Goal: Task Accomplishment & Management: Use online tool/utility

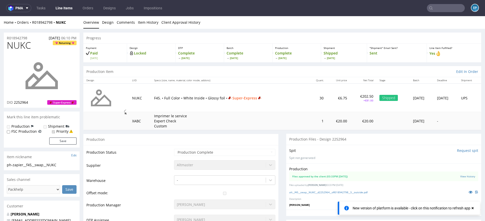
click at [57, 9] on link "Line Items" at bounding box center [64, 8] width 23 height 8
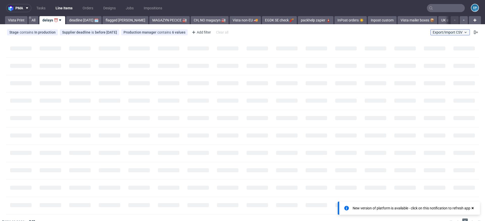
click at [451, 31] on span "Export/Import CSV" at bounding box center [450, 32] width 35 height 4
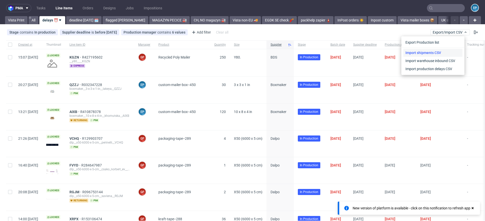
click at [437, 52] on link "Import shipments CSV" at bounding box center [432, 53] width 59 height 8
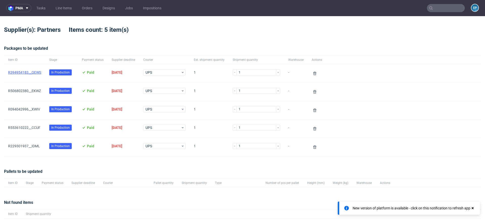
click at [30, 72] on link "R394954183__QEWS" at bounding box center [24, 72] width 33 height 4
click at [31, 91] on link "R506802380__EKWZ" at bounding box center [24, 91] width 33 height 4
click at [31, 111] on span "R094042996__XWIV" at bounding box center [24, 110] width 33 height 6
click at [26, 112] on span "R094042996__XWIV" at bounding box center [24, 110] width 33 height 6
click at [25, 109] on link "R094042996__XWIV" at bounding box center [24, 109] width 32 height 4
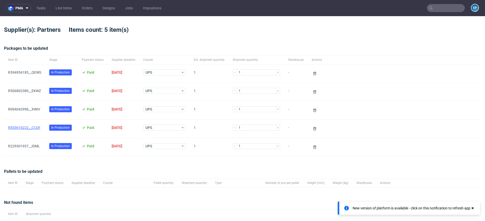
click at [33, 126] on link "R553610222__CCUF" at bounding box center [24, 128] width 32 height 4
click at [32, 146] on link "R229301937__IDML" at bounding box center [24, 146] width 32 height 4
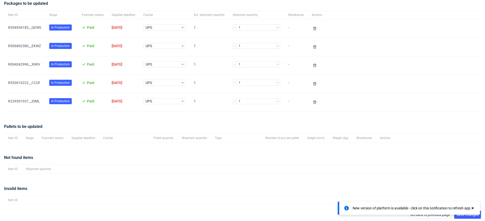
scroll to position [46, 0]
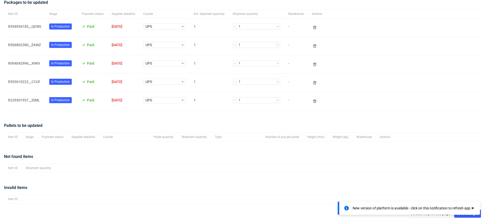
click at [472, 205] on div "New version of platform is available - click on this notification to refresh app" at bounding box center [413, 208] width 122 height 7
click at [473, 207] on use at bounding box center [472, 208] width 2 height 2
click at [471, 212] on span "Save changes" at bounding box center [467, 214] width 22 height 4
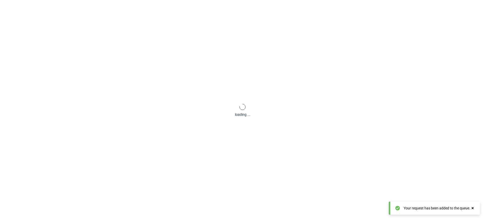
scroll to position [24, 0]
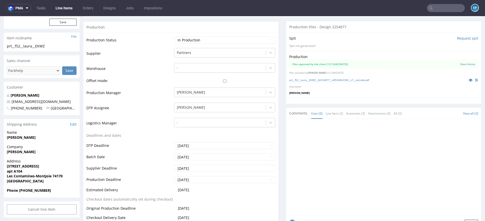
scroll to position [109, 0]
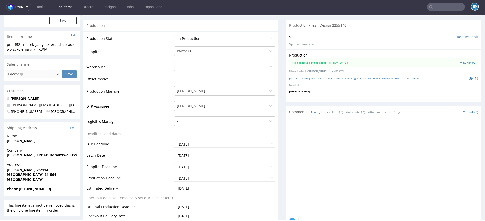
scroll to position [105, 0]
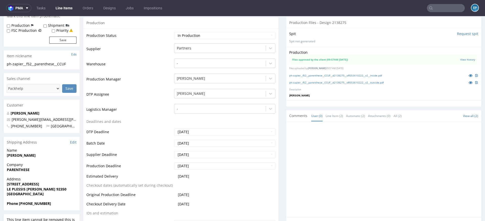
scroll to position [90, 0]
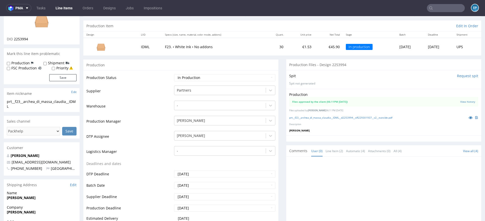
scroll to position [49, 0]
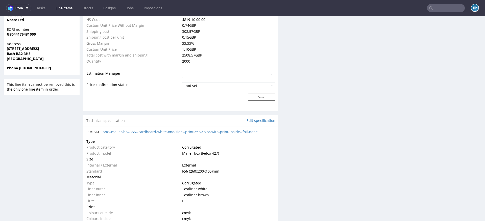
scroll to position [394, 0]
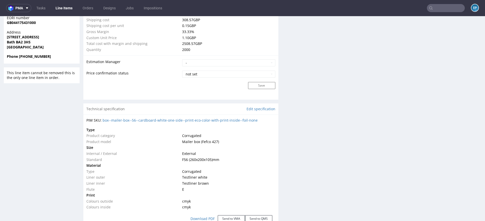
click at [323, 72] on div "Production Files - Design Spit Spit request impossible Box design not found, un…" at bounding box center [383, 156] width 195 height 880
drag, startPoint x: 265, startPoint y: 119, endPoint x: 112, endPoint y: 121, distance: 153.0
click at [112, 121] on div "PIM SKU: box--mailer-box--56--cardboard-white-one-side--print-eco-color-with-pr…" at bounding box center [180, 120] width 189 height 5
copy link "mailer-box--56--cardboard-white-one-side--print-eco-color-with-print-inside--fo…"
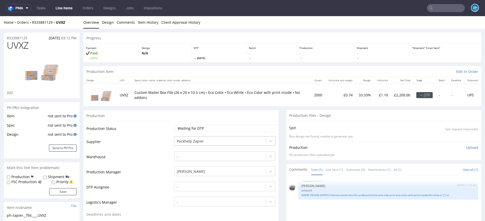
click at [197, 140] on div at bounding box center [220, 141] width 86 height 6
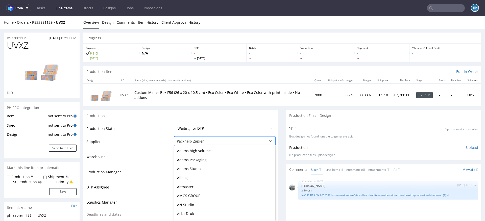
scroll to position [989, 0]
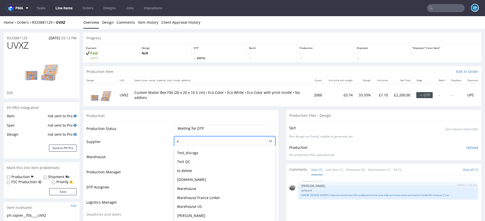
type input "eg"
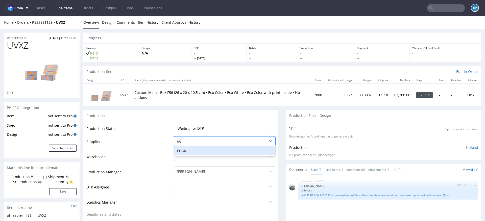
click at [192, 149] on div "EGDK" at bounding box center [224, 150] width 101 height 9
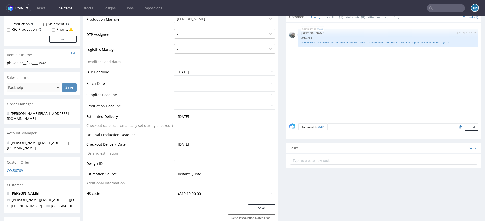
scroll to position [169, 0]
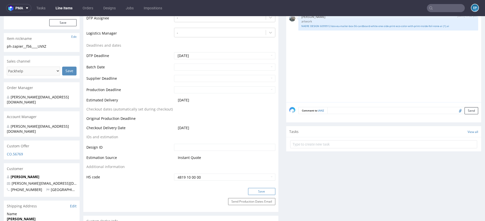
click at [258, 192] on button "Save" at bounding box center [261, 191] width 27 height 7
click at [429, 8] on input "text" at bounding box center [446, 8] width 38 height 8
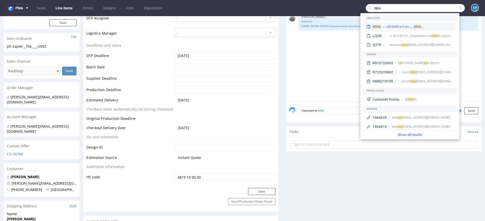
type input "rayu"
click at [400, 25] on div "__x50-6000-x-5-cm____ RAYU" at bounding box center [404, 26] width 37 height 5
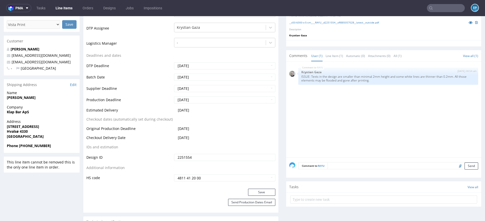
scroll to position [166, 0]
click at [317, 104] on div "RAYU 25th Aug 25 | 08:54 am Krystian Gaza ISSUE: Texts in the design are smalle…" at bounding box center [385, 110] width 192 height 93
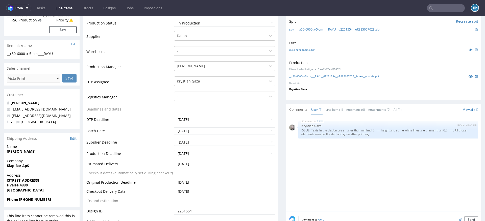
scroll to position [117, 0]
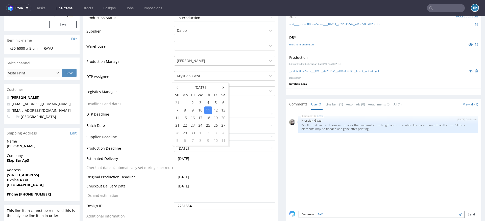
click at [213, 146] on input "2025-09-11" at bounding box center [224, 148] width 101 height 7
click at [191, 119] on td "16" at bounding box center [193, 118] width 8 height 8
type input "2025-09-16"
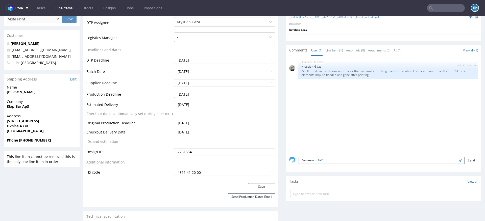
scroll to position [234, 0]
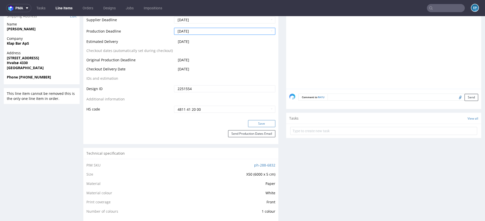
click at [261, 121] on button "Save" at bounding box center [261, 123] width 27 height 7
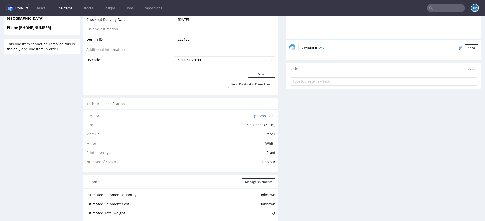
scroll to position [284, 0]
click at [260, 116] on link "ph-288-6832" at bounding box center [264, 115] width 21 height 5
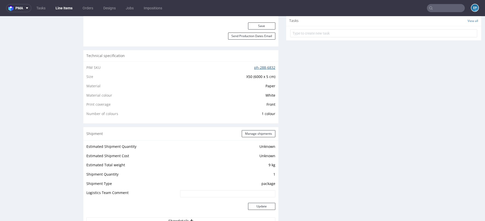
scroll to position [322, 0]
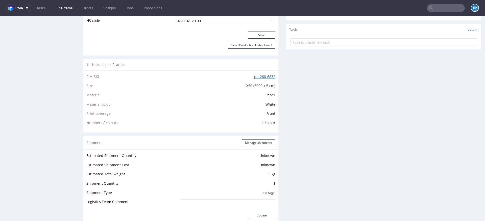
click at [257, 74] on link "ph-288-6832" at bounding box center [264, 76] width 21 height 5
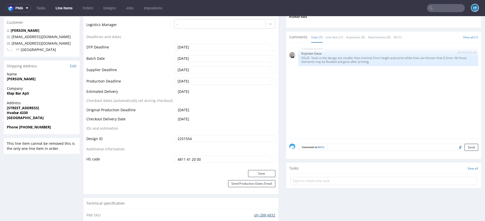
scroll to position [0, 0]
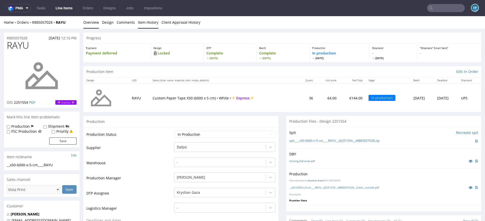
click at [139, 23] on link "Item History" at bounding box center [148, 22] width 20 height 12
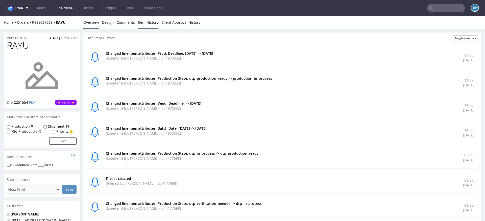
click at [92, 20] on link "Overview" at bounding box center [91, 22] width 16 height 12
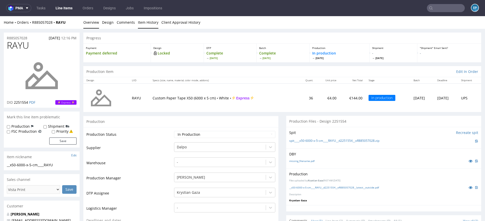
click at [142, 23] on link "Item History" at bounding box center [148, 22] width 20 height 12
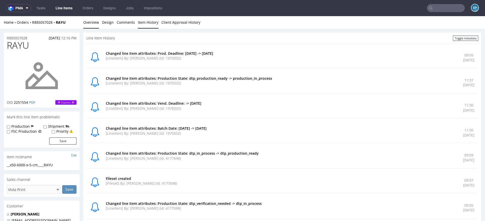
click at [95, 22] on link "Overview" at bounding box center [91, 22] width 16 height 12
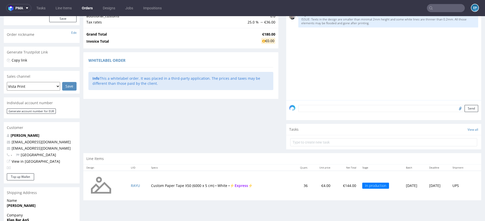
scroll to position [70, 0]
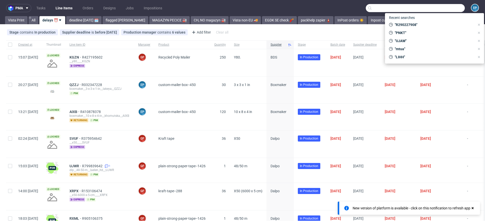
click at [443, 11] on input "text" at bounding box center [415, 8] width 99 height 8
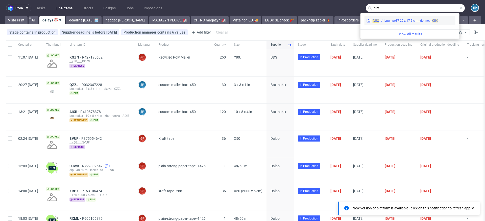
type input "ciix"
click at [402, 20] on div "bng__pe37-20-x-17-5-cm__donnet__ CIIX" at bounding box center [410, 20] width 53 height 5
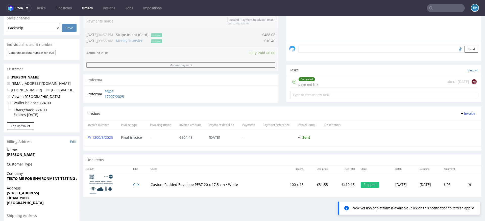
scroll to position [137, 0]
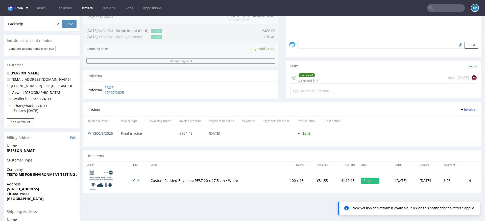
click at [99, 133] on link "FV 1200/8/2025" at bounding box center [100, 133] width 26 height 5
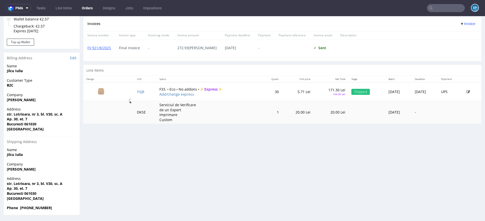
scroll to position [1, 0]
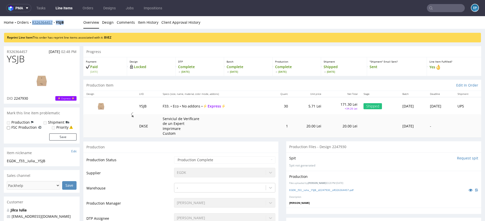
drag, startPoint x: 68, startPoint y: 23, endPoint x: 32, endPoint y: 23, distance: 36.1
click at [32, 23] on div "Home Orders R326364457 YSJB" at bounding box center [42, 22] width 76 height 5
copy div "R326364457 YSJB"
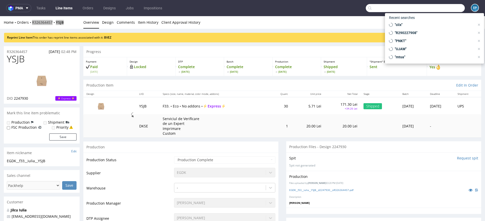
click at [441, 7] on input "text" at bounding box center [415, 8] width 99 height 8
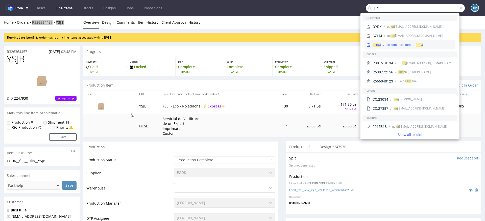
type input "jurj"
click at [378, 46] on span "JURJ" at bounding box center [376, 45] width 9 height 4
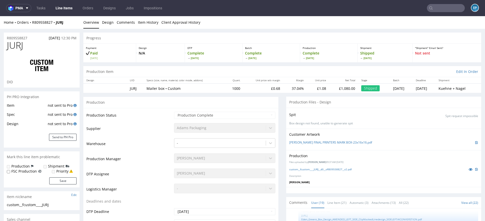
scroll to position [420, 0]
select select "in_progress"
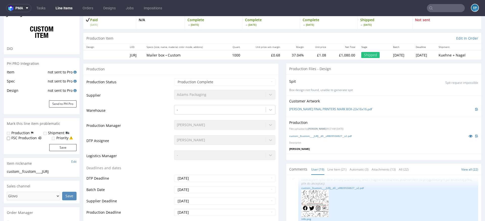
scroll to position [0, 0]
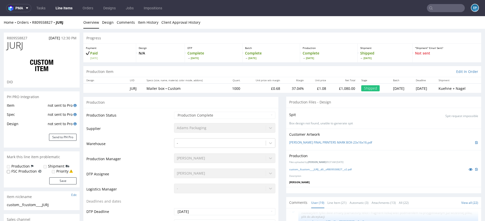
click at [449, 5] on input "text" at bounding box center [446, 8] width 38 height 8
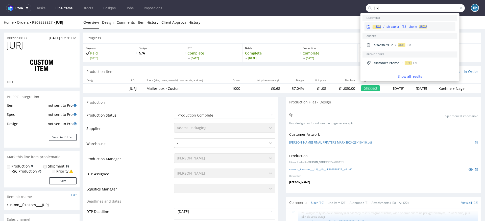
type input "juxj"
click at [393, 24] on div "ph-zapier__f33__eberle__ JUXJ" at bounding box center [406, 26] width 40 height 5
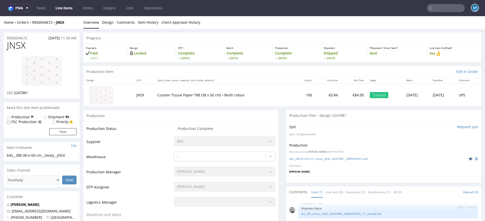
click at [467, 158] on link at bounding box center [470, 159] width 9 height 6
